Goal: Navigation & Orientation: Find specific page/section

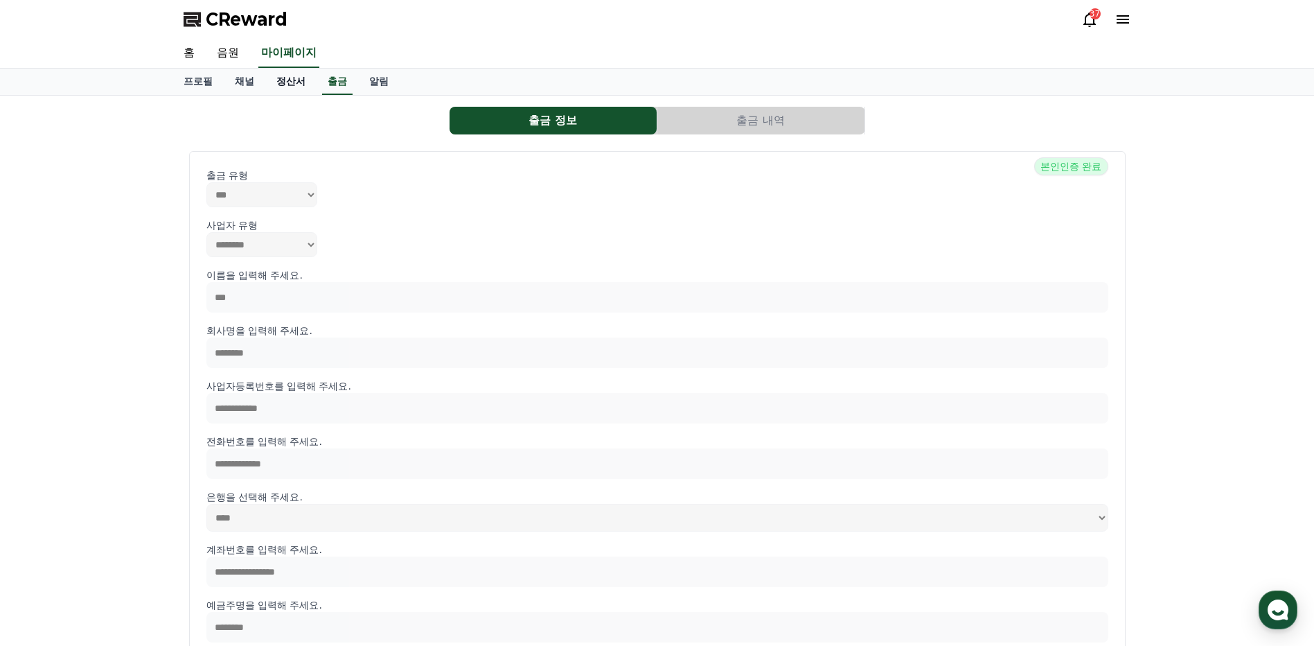
click at [294, 84] on link "정산서" at bounding box center [290, 82] width 51 height 26
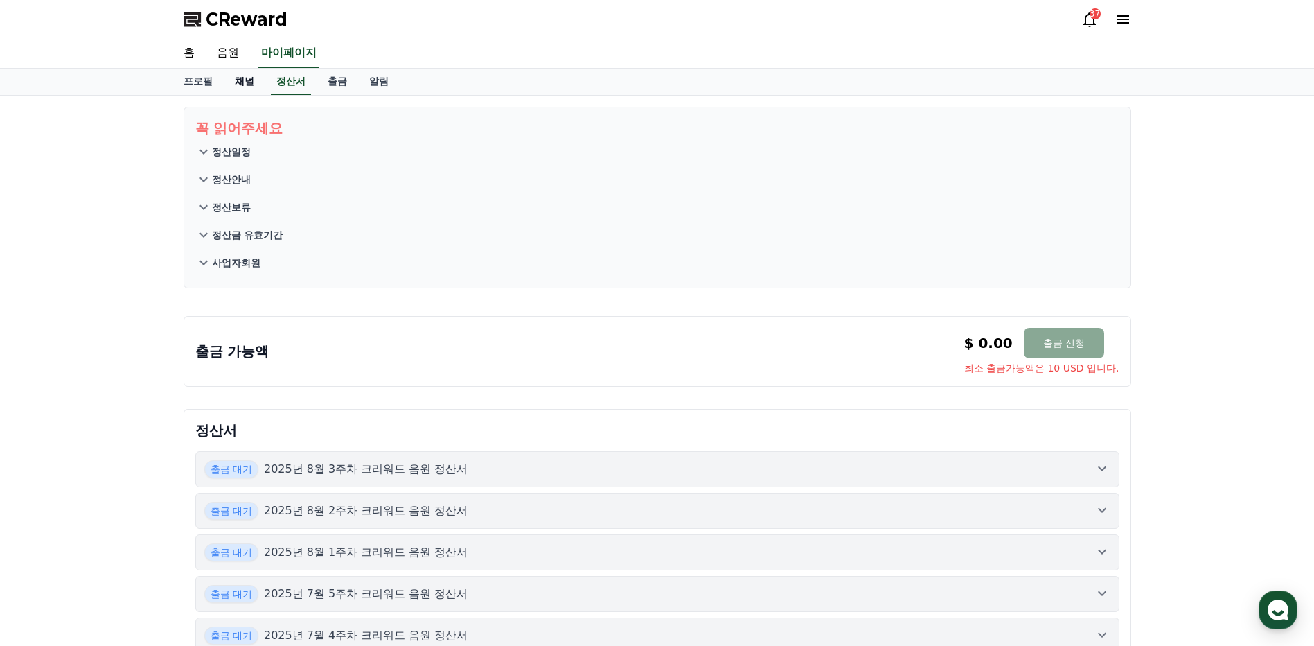
click at [249, 84] on link "채널" at bounding box center [245, 82] width 42 height 26
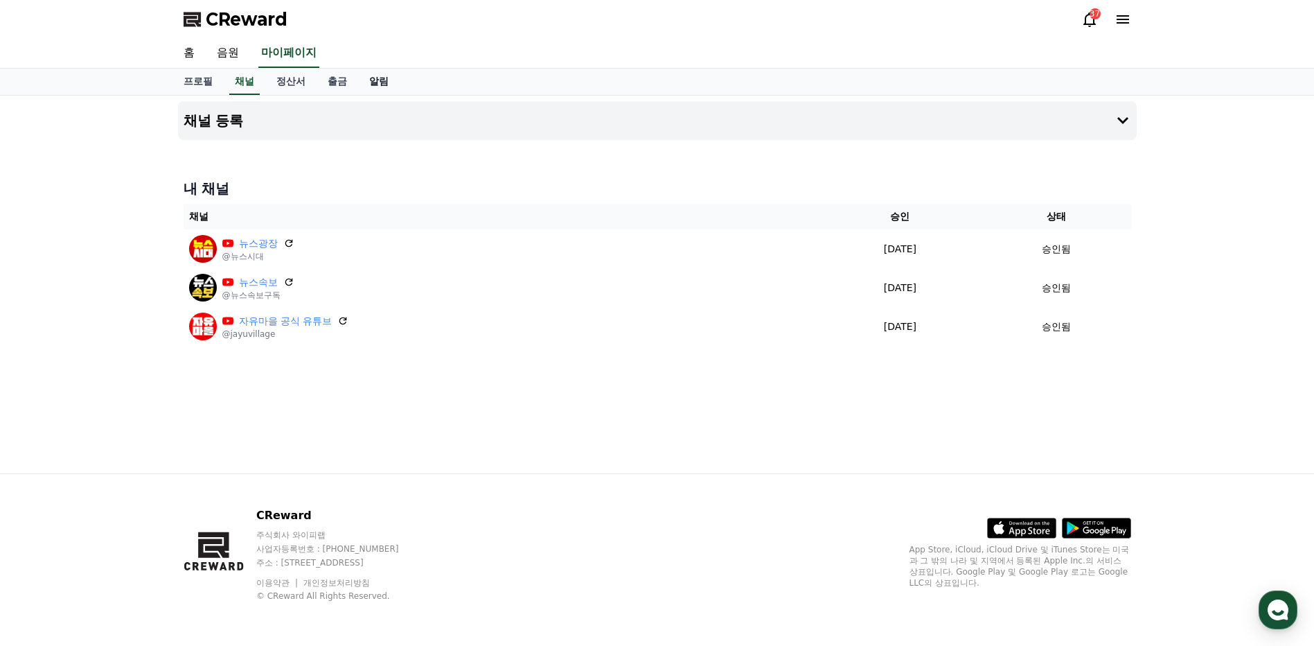
click at [375, 82] on link "알림" at bounding box center [379, 82] width 42 height 26
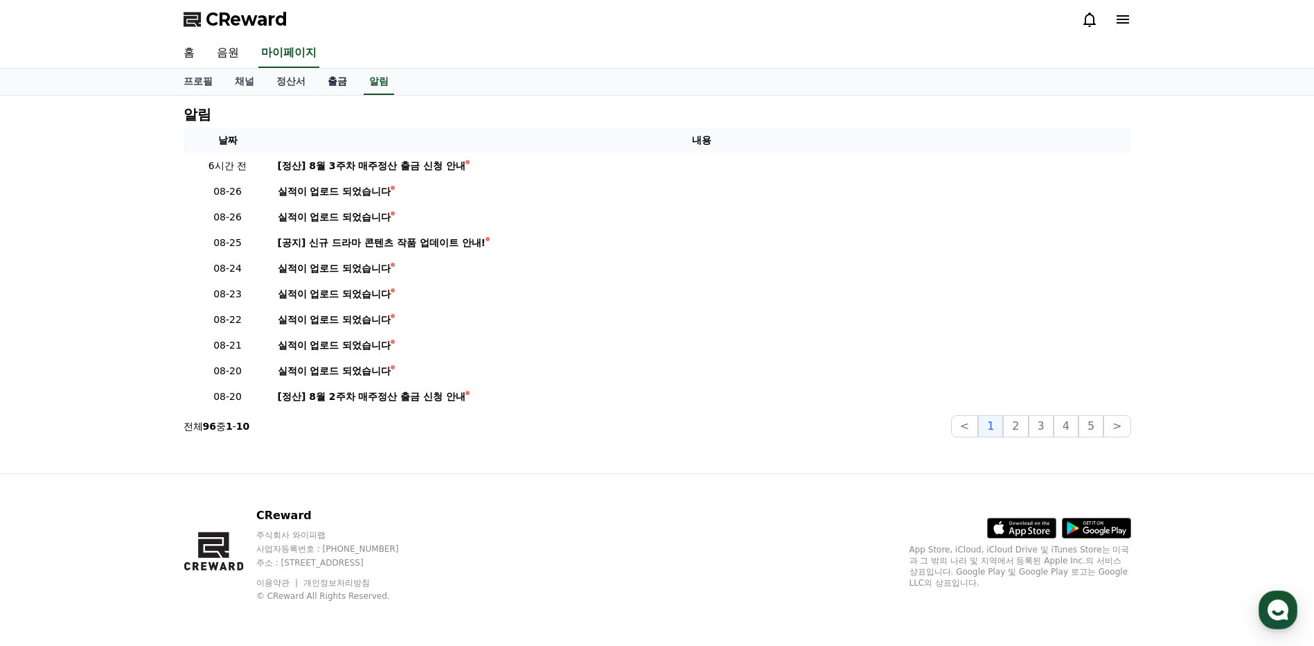
click at [339, 82] on link "출금" at bounding box center [338, 82] width 42 height 26
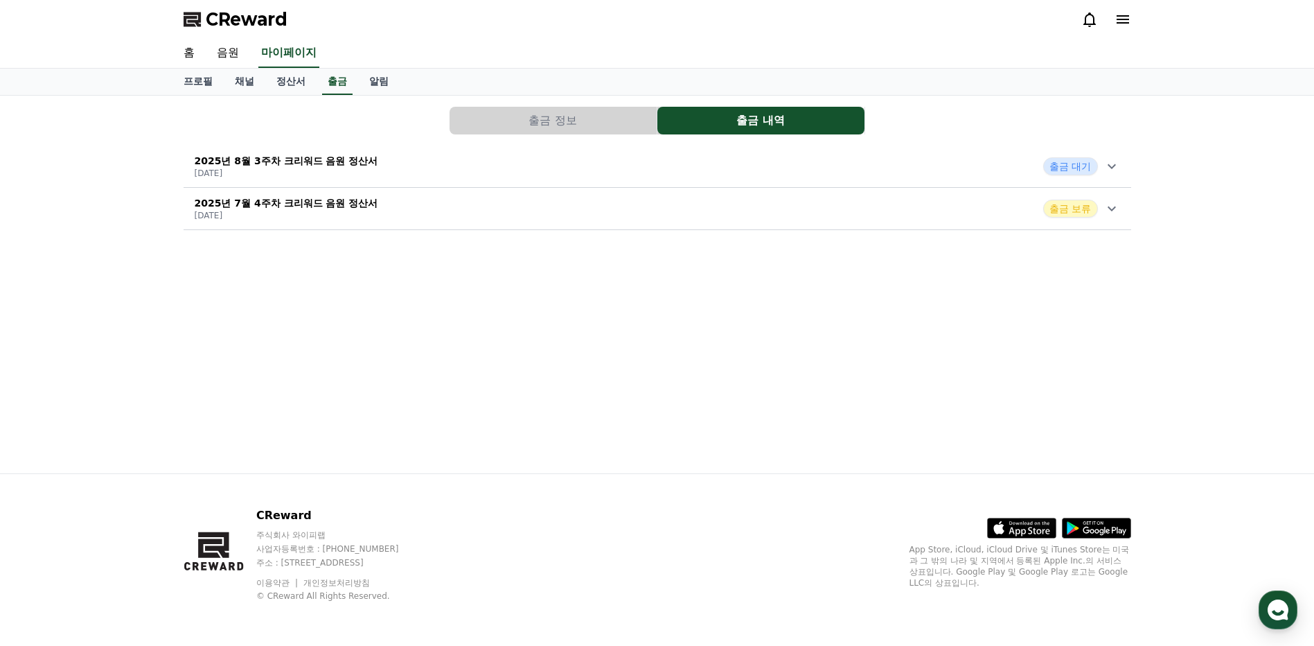
click at [1106, 170] on icon at bounding box center [1112, 166] width 17 height 17
